Goal: Navigation & Orientation: Understand site structure

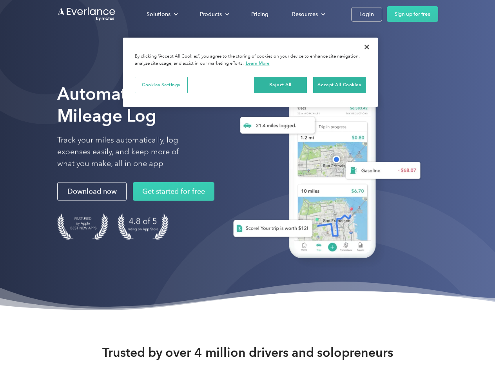
click at [162, 14] on div "Solutions" at bounding box center [159, 14] width 24 height 10
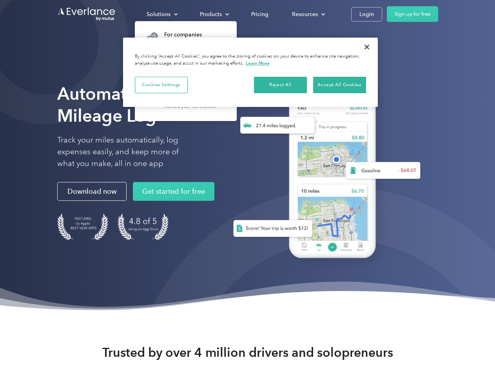
click at [214, 14] on div "Products" at bounding box center [211, 14] width 22 height 10
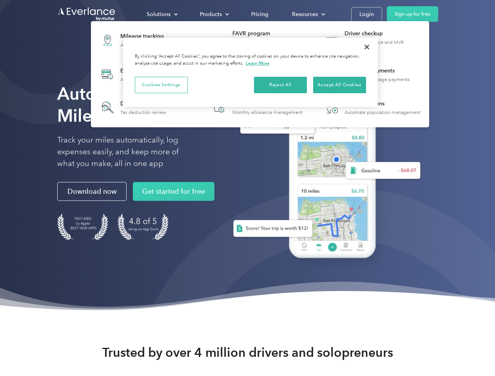
click at [308, 14] on div "Resources" at bounding box center [305, 14] width 26 height 10
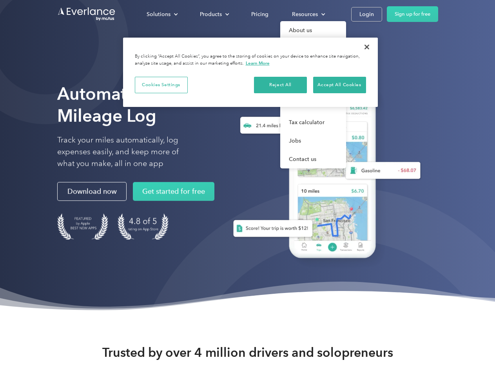
click at [161, 85] on button "Cookies Settings" at bounding box center [161, 85] width 53 height 16
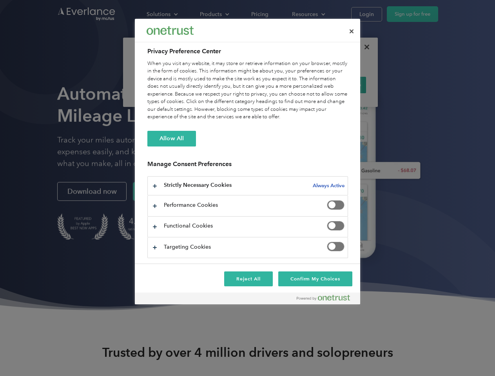
click at [281, 85] on div "When you visit any website, it may store or retrieve information on your browse…" at bounding box center [247, 90] width 201 height 61
click at [340, 85] on div "When you visit any website, it may store or retrieve information on your browse…" at bounding box center [247, 90] width 201 height 61
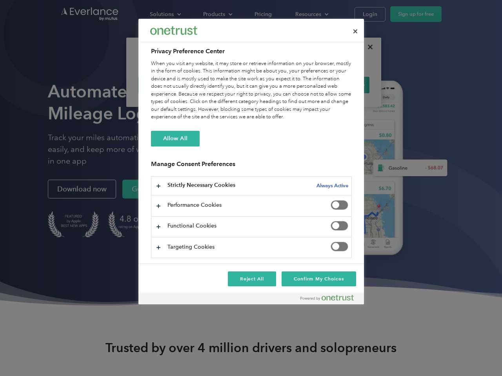
click at [367, 47] on div at bounding box center [251, 188] width 502 height 376
